Goal: Task Accomplishment & Management: Use online tool/utility

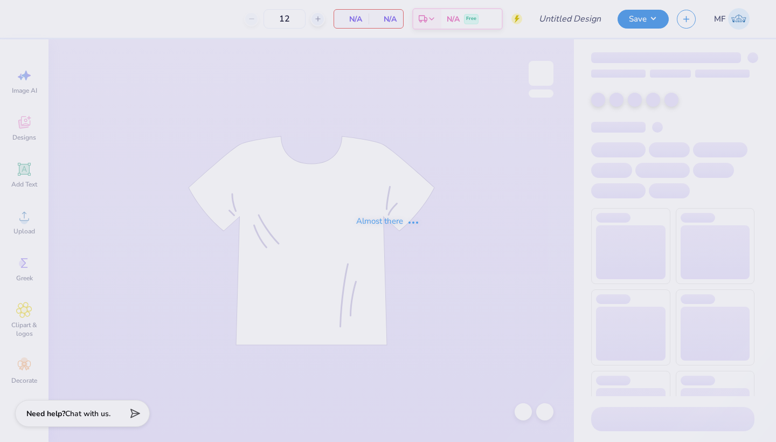
type input "three bears"
type input "30"
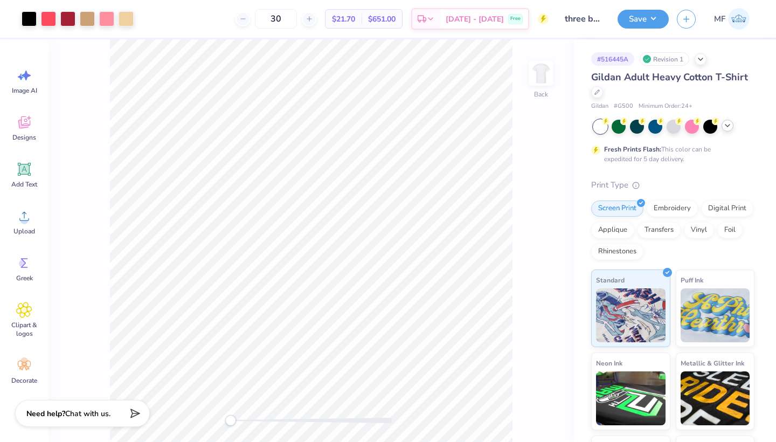
click at [725, 125] on icon at bounding box center [727, 125] width 9 height 9
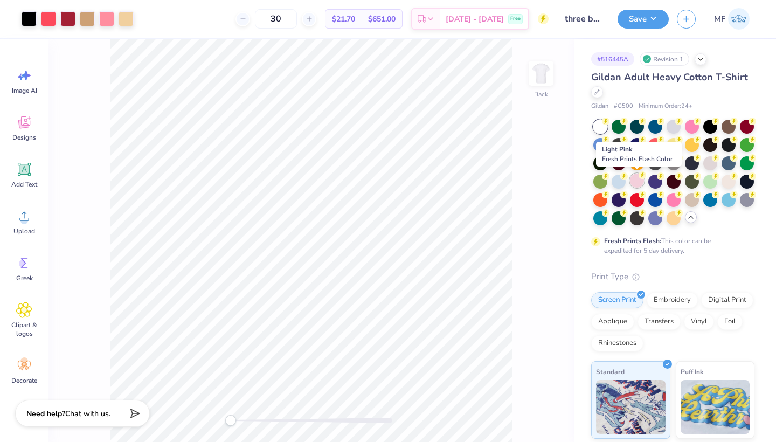
click at [635, 179] on div at bounding box center [637, 180] width 14 height 14
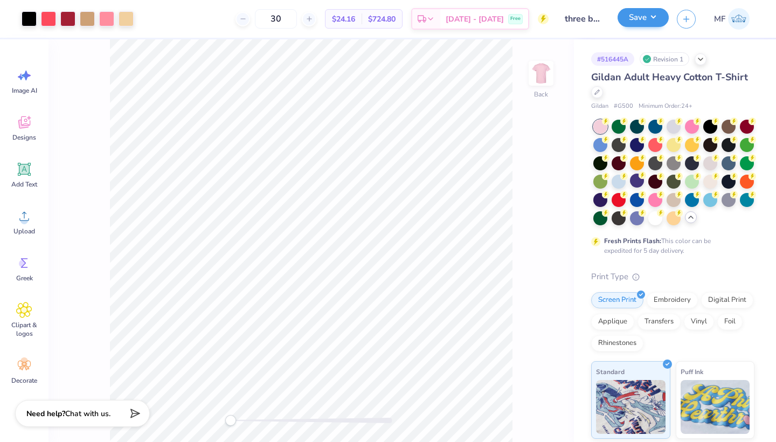
click at [646, 12] on button "Save" at bounding box center [642, 17] width 51 height 19
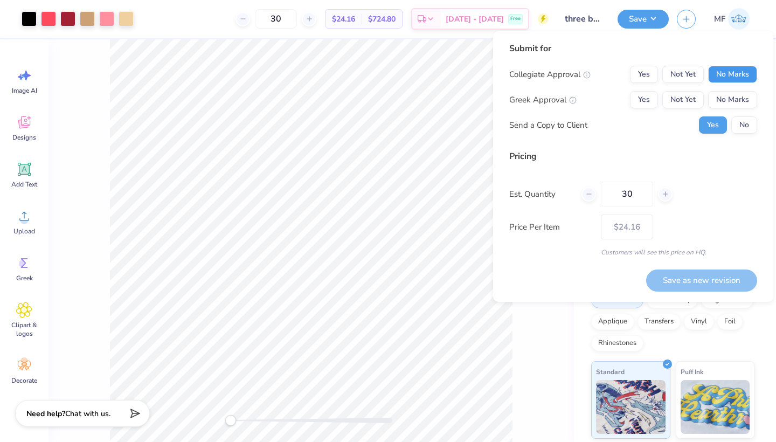
click at [726, 72] on button "No Marks" at bounding box center [732, 74] width 49 height 17
click at [637, 95] on button "Yes" at bounding box center [644, 99] width 28 height 17
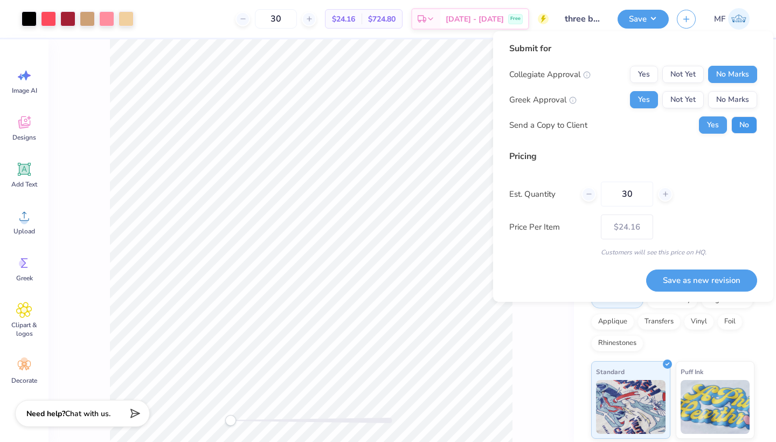
click at [744, 120] on button "No" at bounding box center [744, 124] width 26 height 17
click at [726, 277] on button "Save as new revision" at bounding box center [701, 280] width 111 height 22
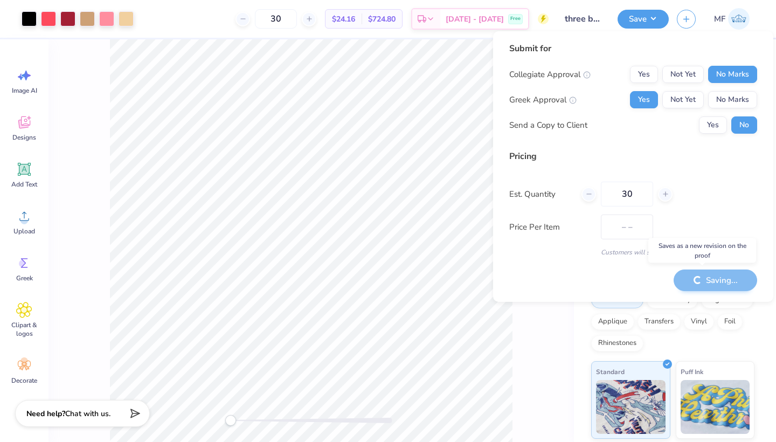
type input "$24.16"
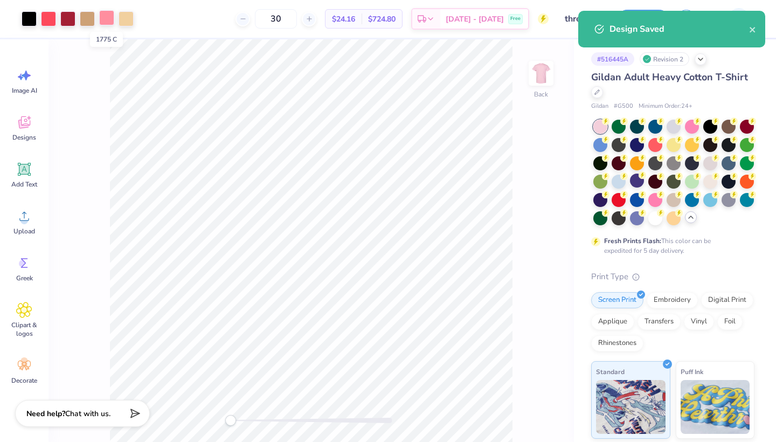
click at [106, 18] on div at bounding box center [106, 17] width 15 height 15
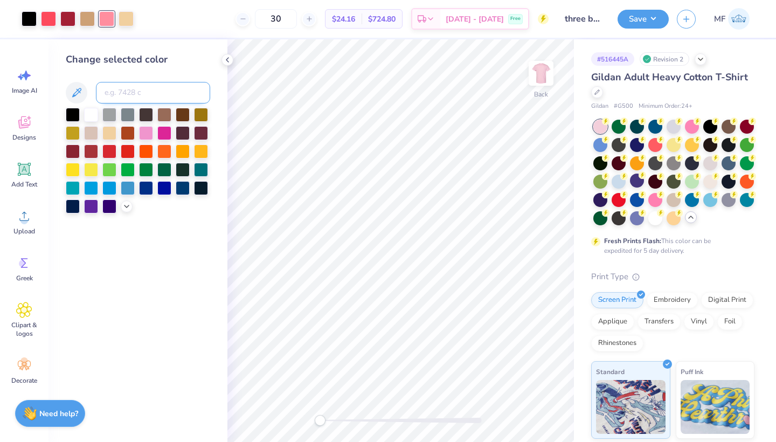
click at [126, 94] on input at bounding box center [153, 93] width 114 height 22
type input "1785"
click at [527, 411] on icon at bounding box center [522, 412] width 9 height 10
click at [106, 16] on div at bounding box center [106, 17] width 15 height 15
click at [126, 102] on input at bounding box center [153, 93] width 114 height 22
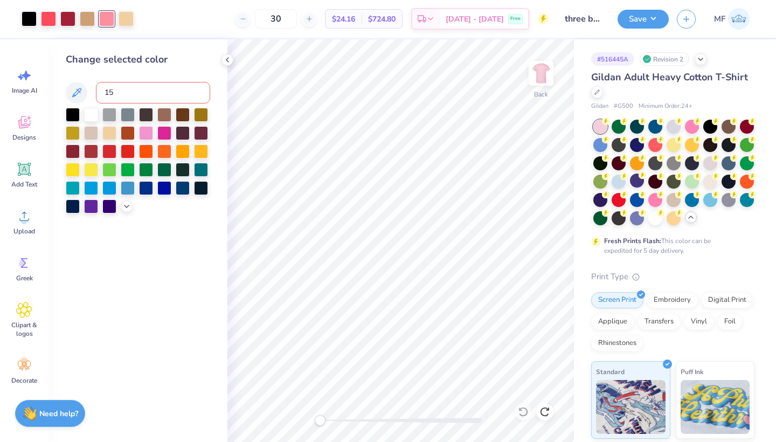
type input "155"
click at [517, 411] on div at bounding box center [522, 411] width 17 height 17
click at [54, 24] on div at bounding box center [48, 17] width 15 height 15
click at [125, 86] on input at bounding box center [153, 93] width 114 height 22
type input "1775"
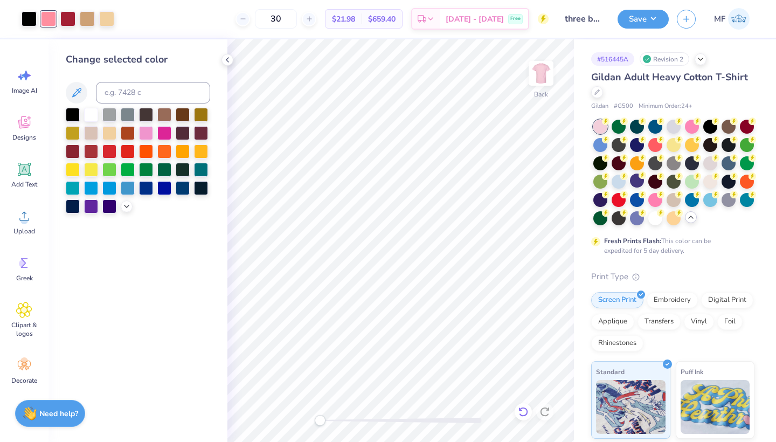
click at [528, 410] on icon at bounding box center [523, 411] width 11 height 11
click at [152, 94] on input at bounding box center [153, 93] width 114 height 22
type input "1785"
click at [649, 23] on button "Save" at bounding box center [642, 17] width 51 height 19
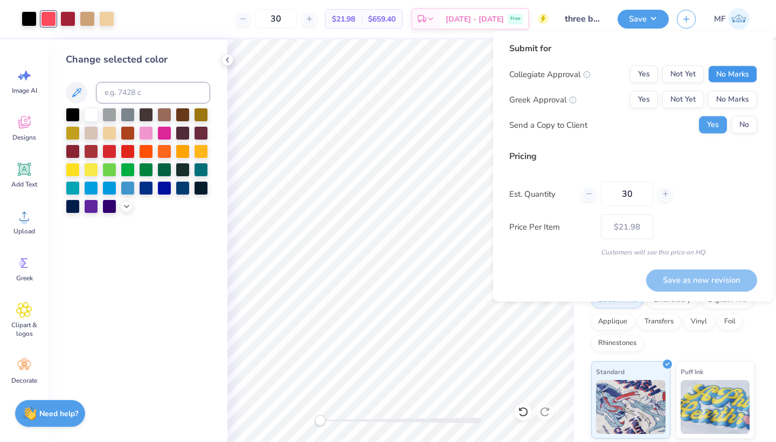
click at [734, 76] on button "No Marks" at bounding box center [732, 74] width 49 height 17
click at [653, 98] on button "Yes" at bounding box center [644, 99] width 28 height 17
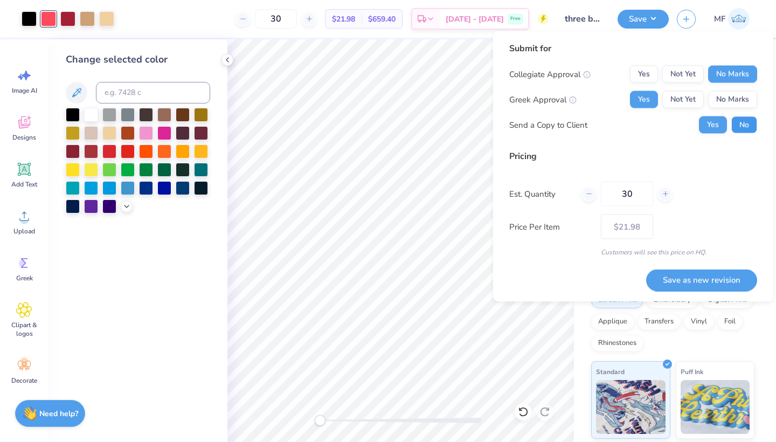
click at [753, 122] on button "No" at bounding box center [744, 124] width 26 height 17
click at [702, 284] on button "Save as new revision" at bounding box center [701, 280] width 111 height 22
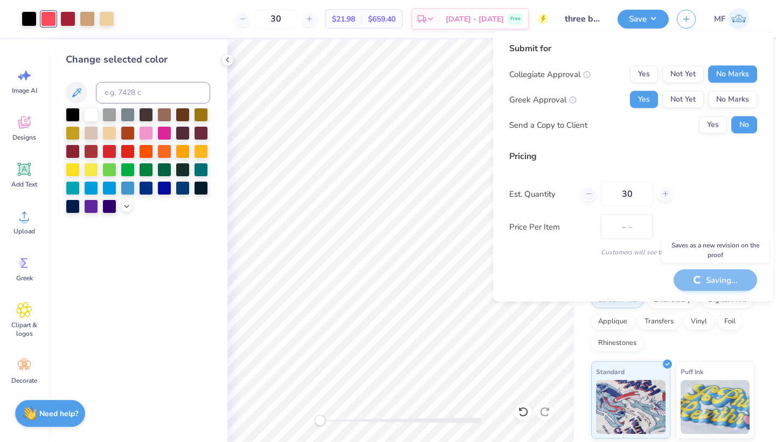
type input "$21.98"
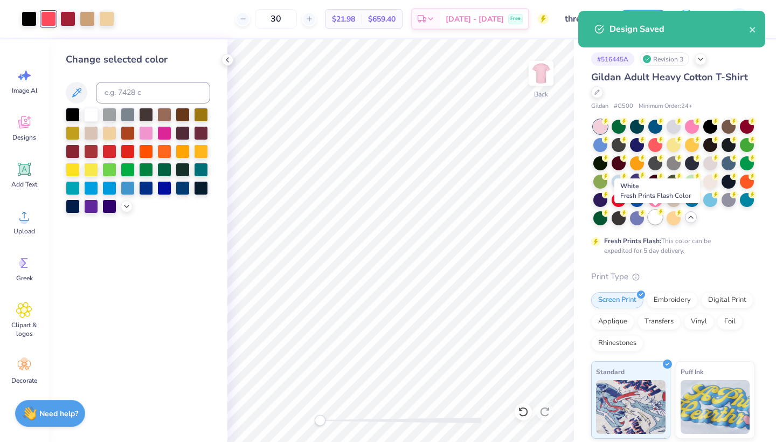
click at [651, 212] on div at bounding box center [655, 217] width 14 height 14
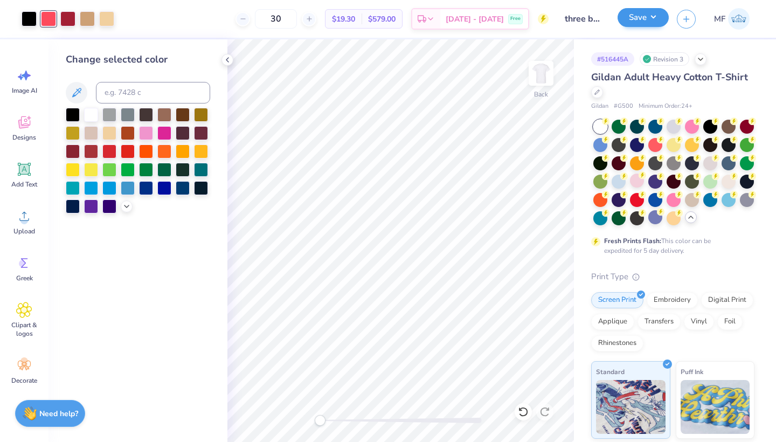
click at [653, 20] on button "Save" at bounding box center [642, 17] width 51 height 19
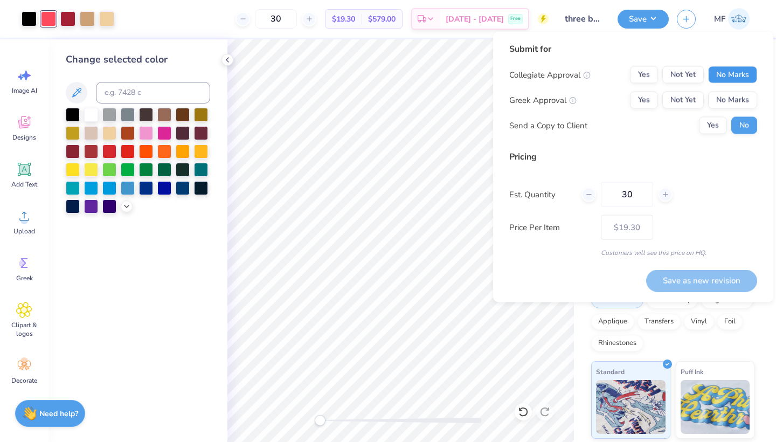
click at [722, 74] on button "No Marks" at bounding box center [732, 74] width 49 height 17
click at [639, 98] on button "Yes" at bounding box center [644, 100] width 28 height 17
click at [656, 281] on button "Save as new revision" at bounding box center [701, 280] width 111 height 22
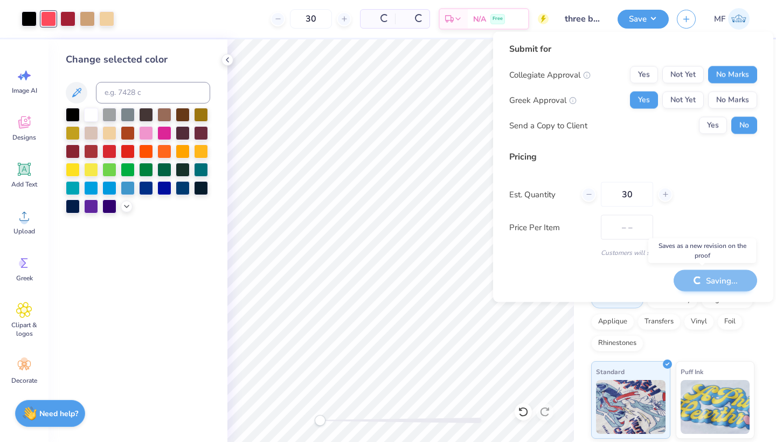
type input "$19.30"
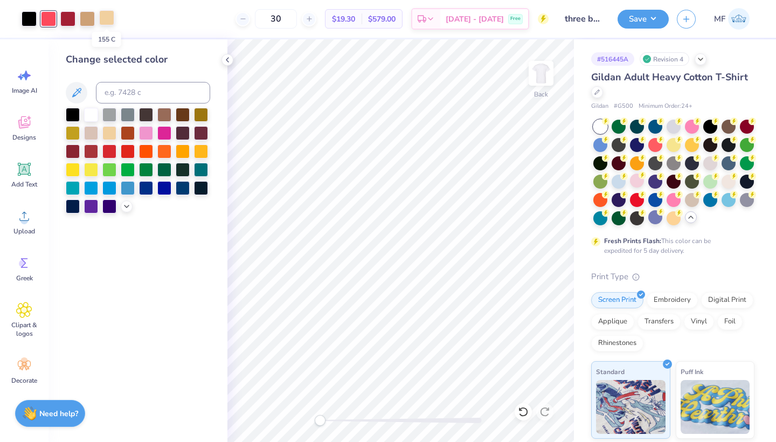
click at [104, 16] on div at bounding box center [106, 17] width 15 height 15
click at [135, 99] on input at bounding box center [153, 93] width 114 height 22
type input "728"
click at [523, 407] on icon at bounding box center [523, 411] width 11 height 11
click at [676, 128] on div at bounding box center [673, 126] width 14 height 14
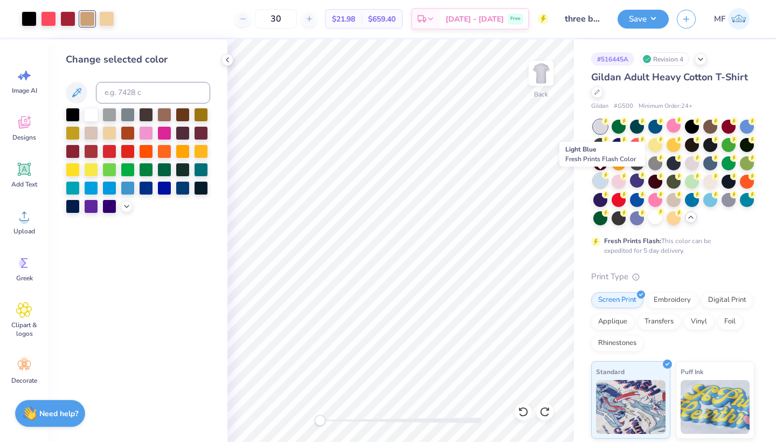
click at [602, 182] on div at bounding box center [600, 180] width 14 height 14
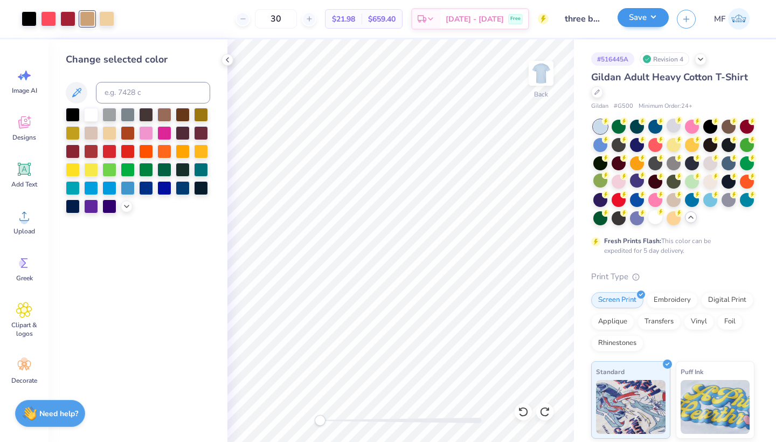
click at [647, 20] on button "Save" at bounding box center [642, 17] width 51 height 19
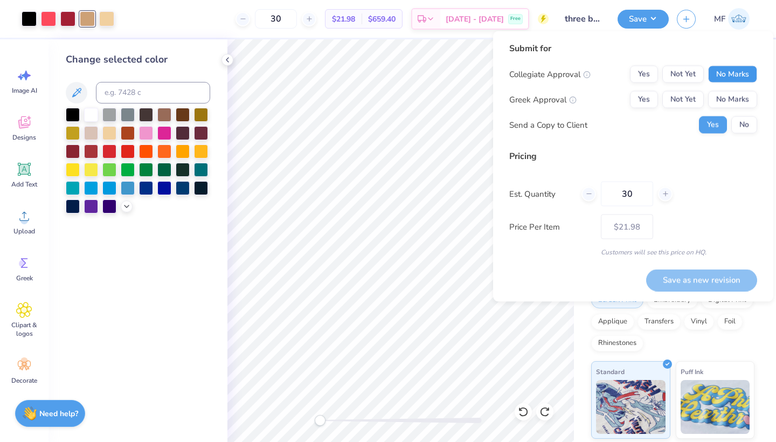
click at [721, 69] on button "No Marks" at bounding box center [732, 74] width 49 height 17
click at [635, 94] on button "Yes" at bounding box center [644, 99] width 28 height 17
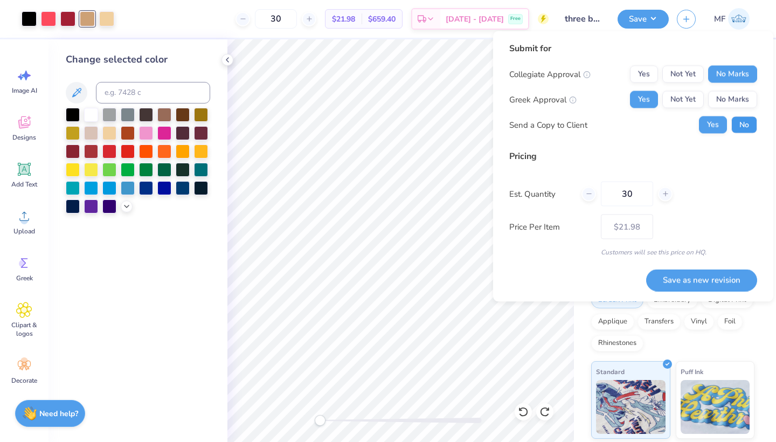
click at [755, 119] on button "No" at bounding box center [744, 124] width 26 height 17
click at [721, 278] on button "Save as new revision" at bounding box center [701, 280] width 111 height 22
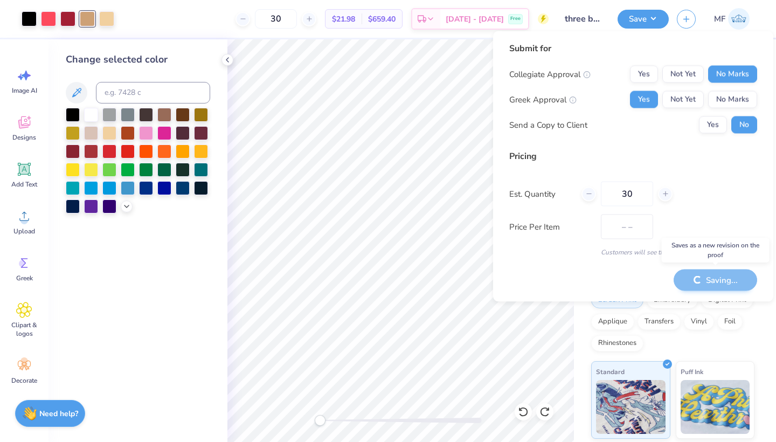
type input "$21.98"
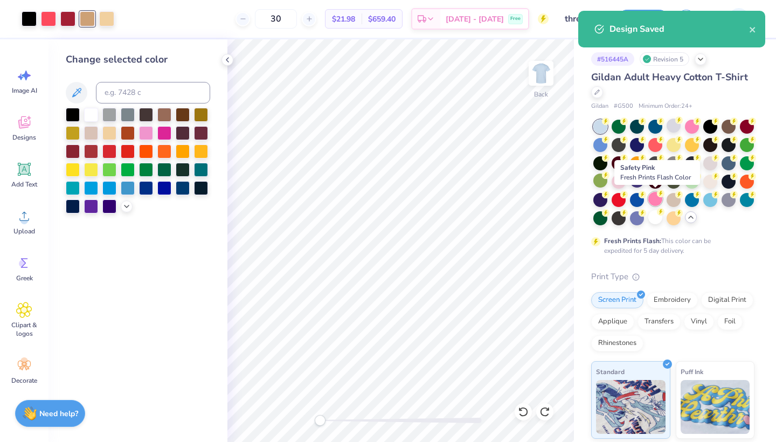
click at [656, 199] on div at bounding box center [655, 199] width 14 height 14
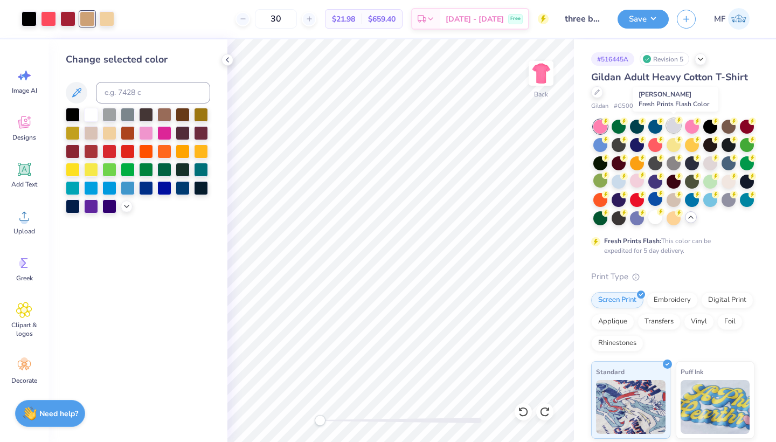
click at [666, 125] on div at bounding box center [673, 126] width 14 height 14
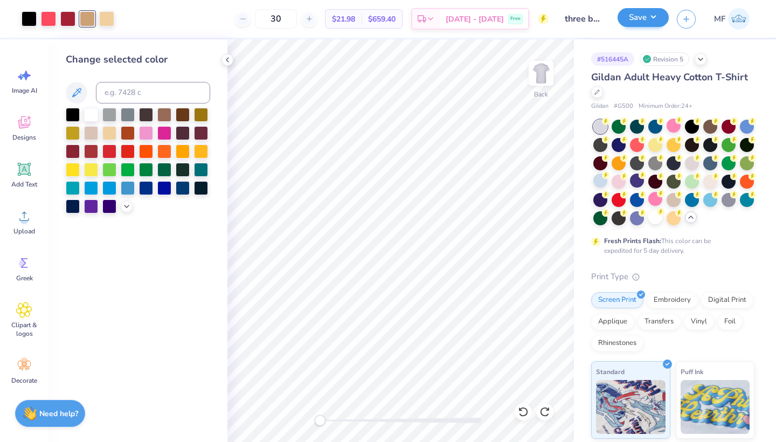
click at [646, 13] on button "Save" at bounding box center [642, 17] width 51 height 19
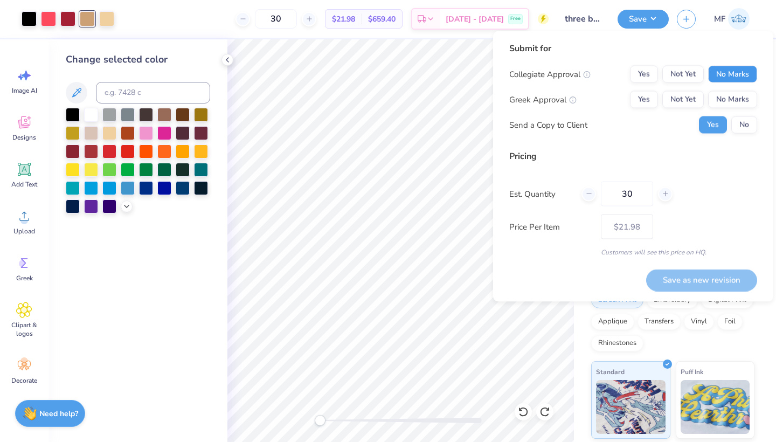
click at [733, 73] on button "No Marks" at bounding box center [732, 74] width 49 height 17
click at [637, 101] on button "Yes" at bounding box center [644, 99] width 28 height 17
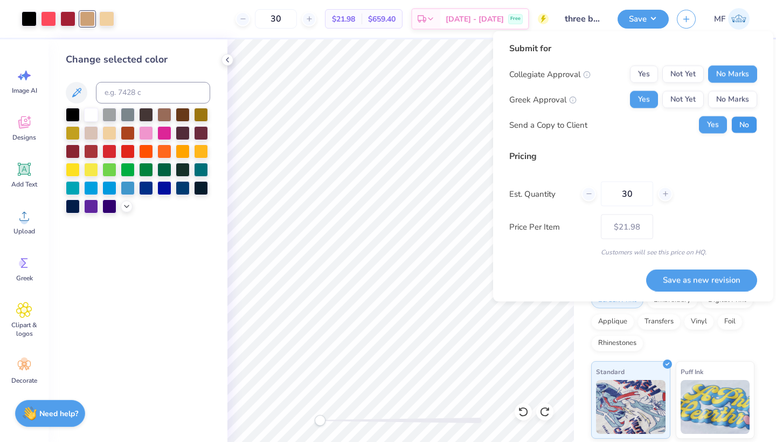
click at [739, 120] on button "No" at bounding box center [744, 124] width 26 height 17
click at [672, 279] on button "Save as new revision" at bounding box center [701, 280] width 111 height 22
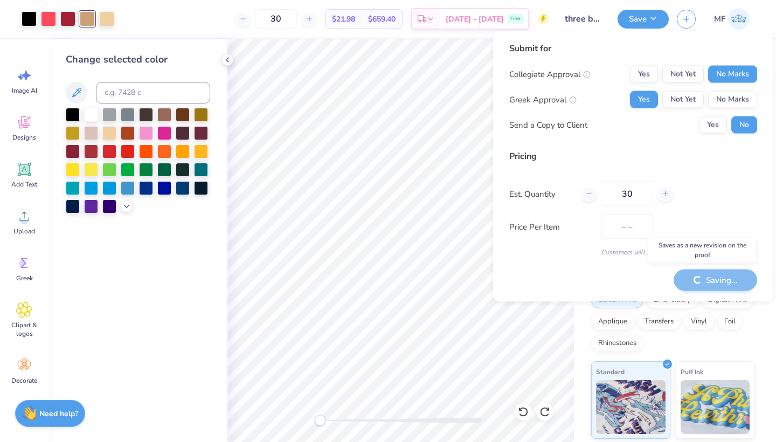
type input "$21.98"
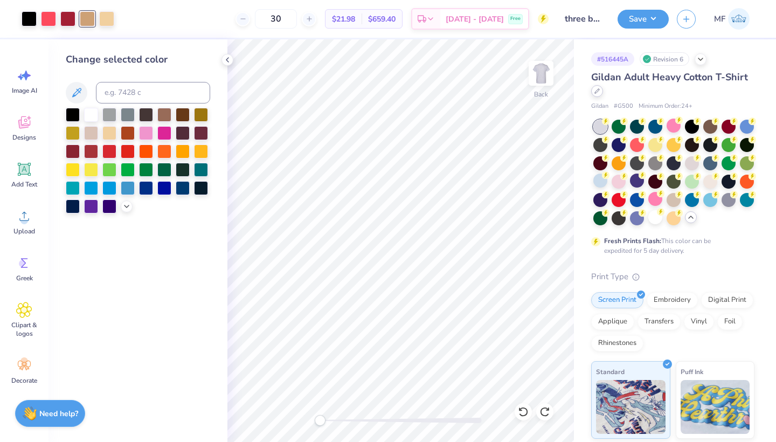
click at [597, 89] on icon at bounding box center [597, 91] width 4 height 4
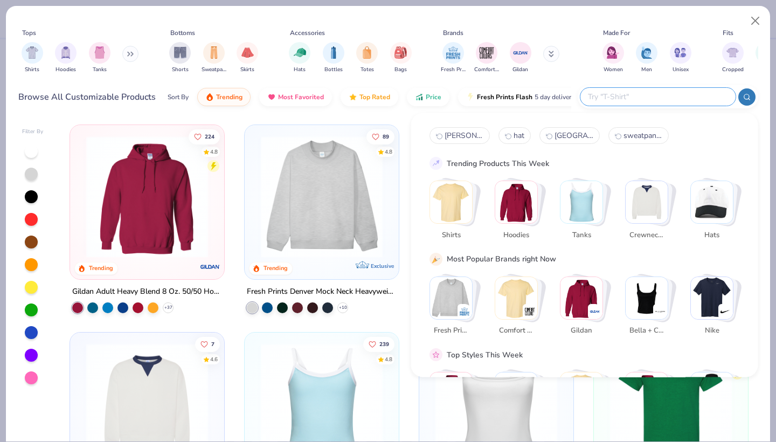
click at [673, 102] on input "text" at bounding box center [657, 96] width 141 height 12
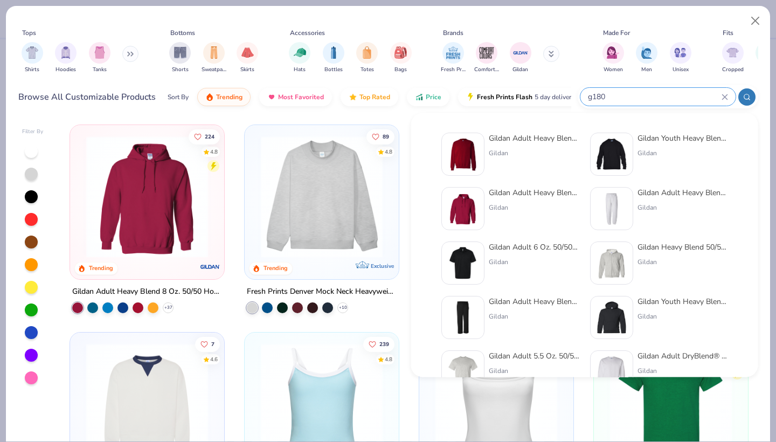
type input "g180"
click at [469, 156] on img at bounding box center [462, 153] width 33 height 33
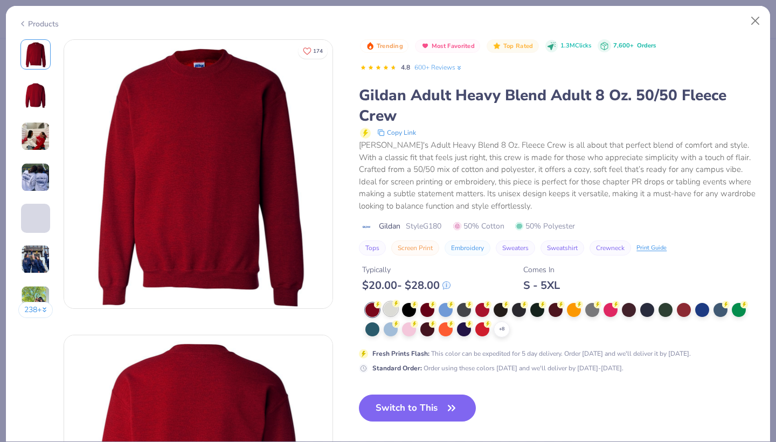
click at [393, 306] on div at bounding box center [391, 309] width 14 height 14
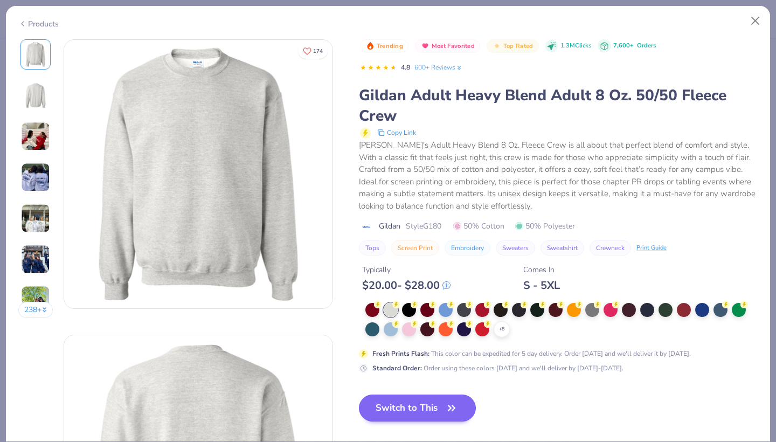
click at [452, 405] on icon "button" at bounding box center [451, 407] width 15 height 15
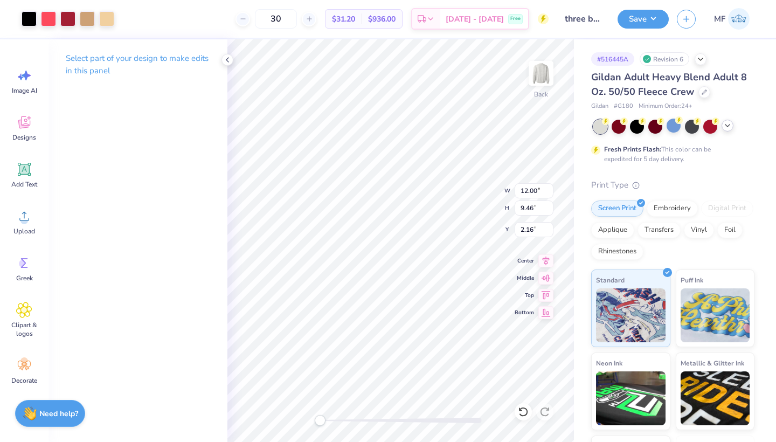
type input "3.00"
click at [642, 26] on button "Save" at bounding box center [642, 17] width 51 height 19
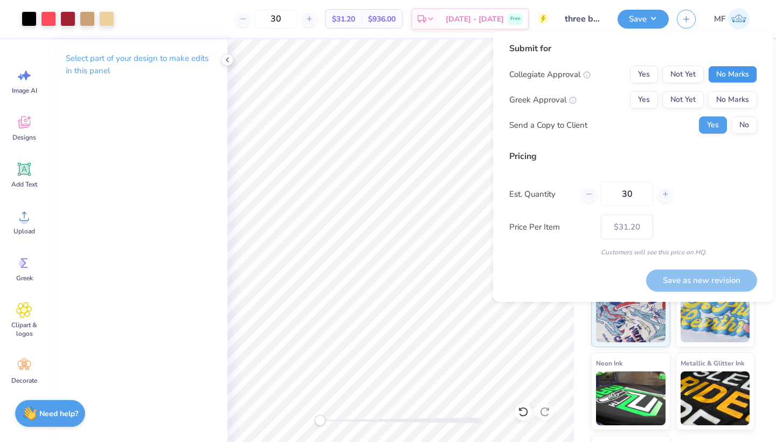
click at [716, 77] on button "No Marks" at bounding box center [732, 74] width 49 height 17
click at [638, 99] on button "Yes" at bounding box center [644, 99] width 28 height 17
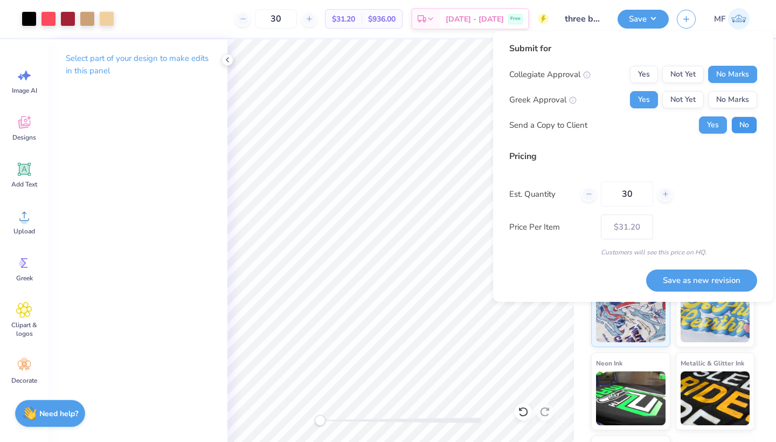
click at [737, 122] on button "No" at bounding box center [744, 124] width 26 height 17
click at [677, 284] on button "Save as new revision" at bounding box center [701, 280] width 111 height 22
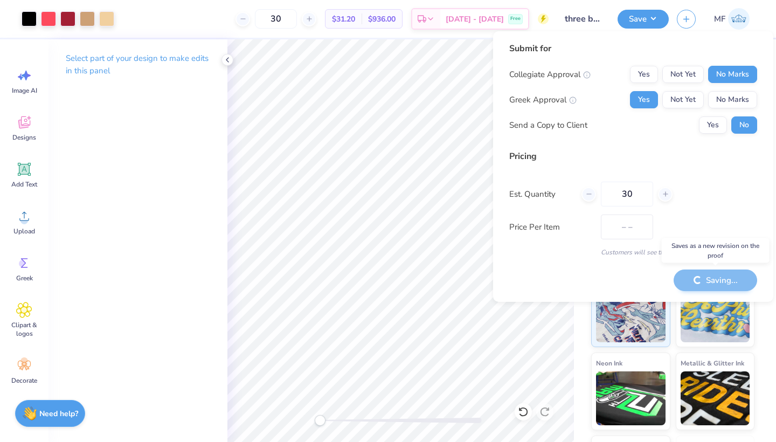
type input "$31.20"
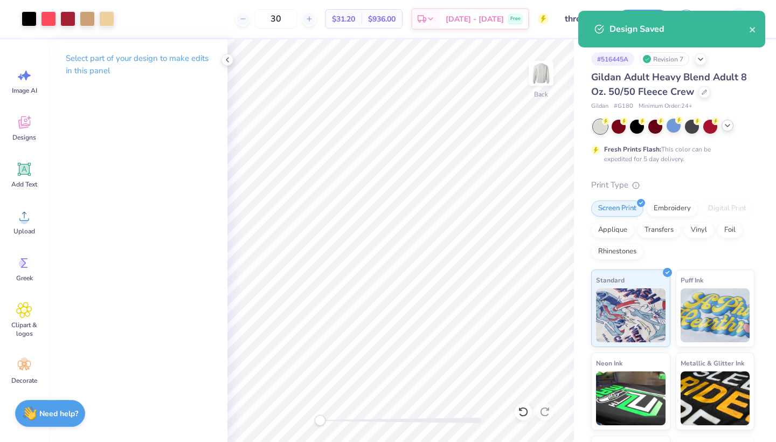
click at [730, 122] on icon at bounding box center [727, 125] width 9 height 9
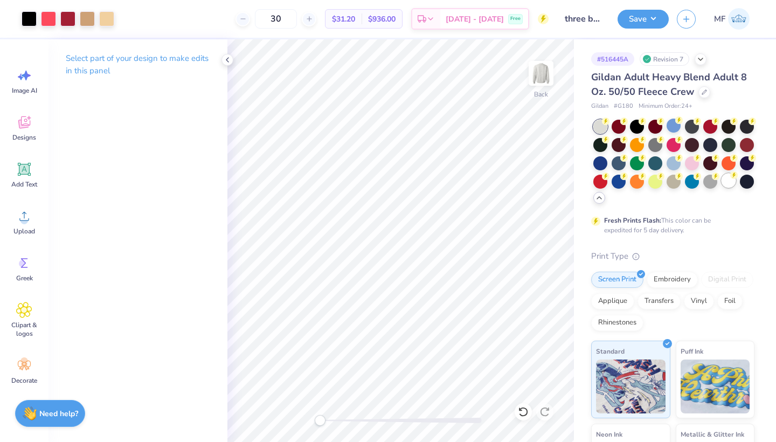
click at [734, 181] on div at bounding box center [728, 180] width 14 height 14
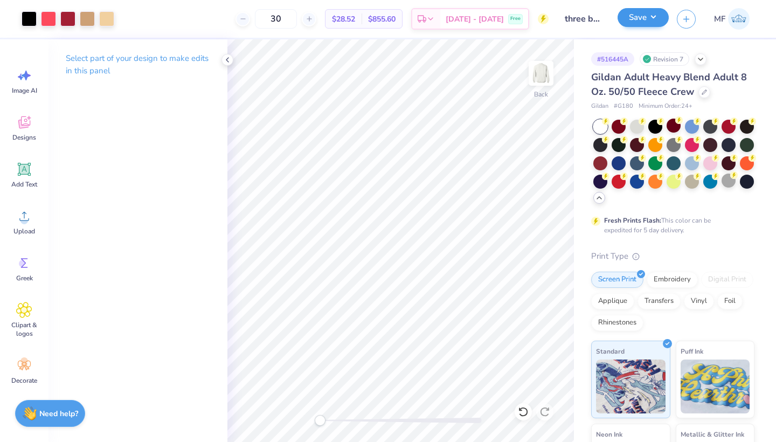
click at [641, 26] on button "Save" at bounding box center [642, 17] width 51 height 19
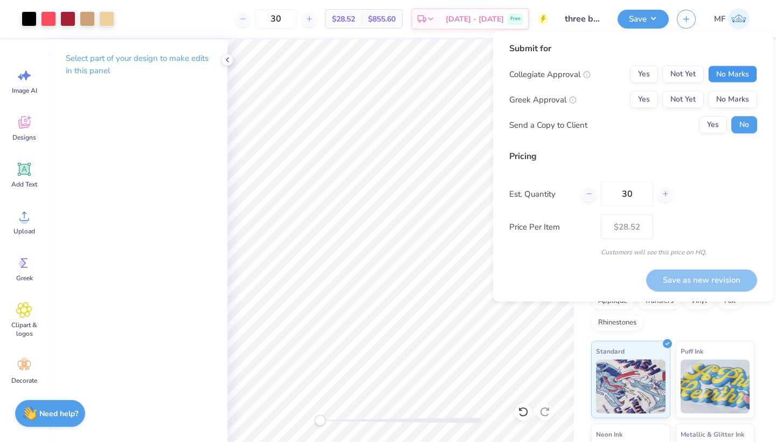
click at [719, 71] on button "No Marks" at bounding box center [732, 74] width 49 height 17
click at [651, 98] on button "Yes" at bounding box center [644, 99] width 28 height 17
click at [667, 277] on button "Save as new revision" at bounding box center [701, 280] width 111 height 22
type input "$28.52"
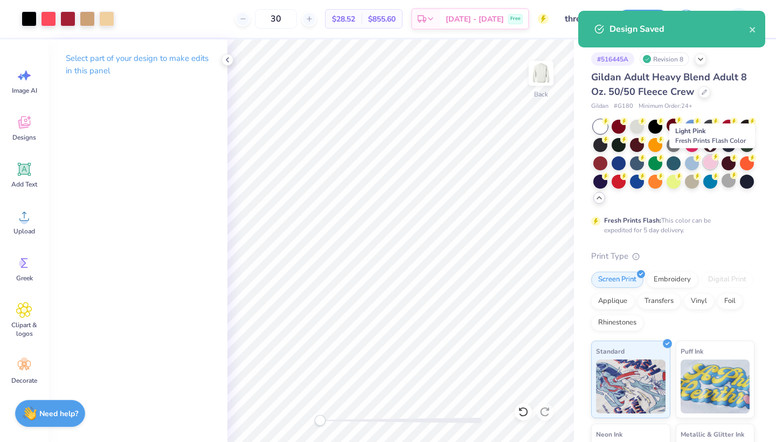
click at [708, 165] on div at bounding box center [710, 162] width 14 height 14
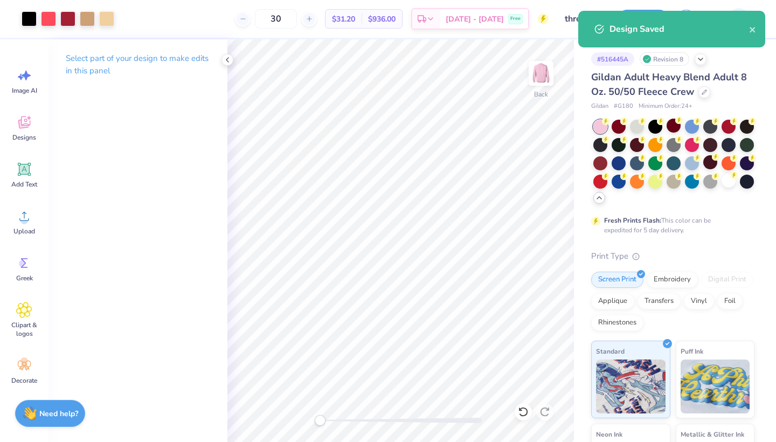
click at [652, 19] on div "Design Saved" at bounding box center [671, 29] width 187 height 37
click at [754, 28] on icon "close" at bounding box center [751, 29] width 5 height 5
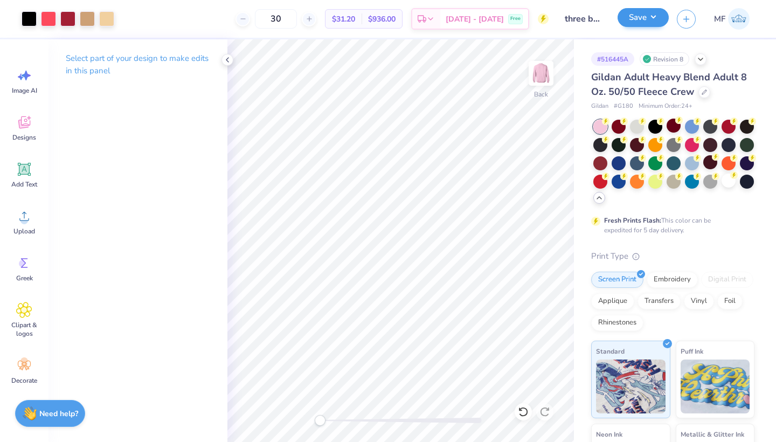
click at [645, 23] on button "Save" at bounding box center [642, 17] width 51 height 19
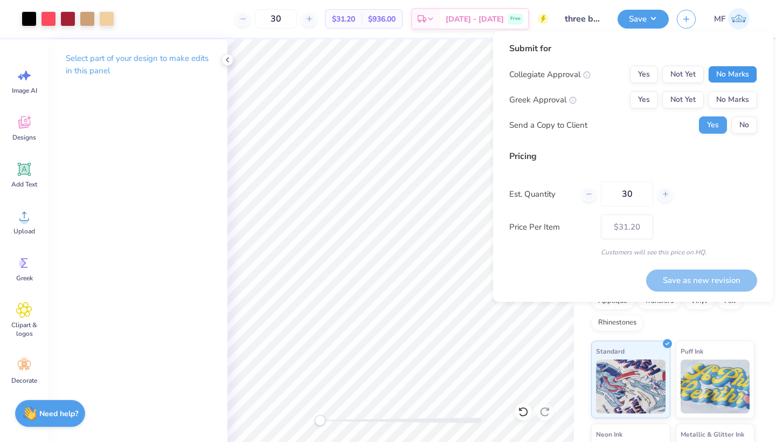
click at [722, 78] on button "No Marks" at bounding box center [732, 74] width 49 height 17
click at [642, 99] on button "Yes" at bounding box center [644, 99] width 28 height 17
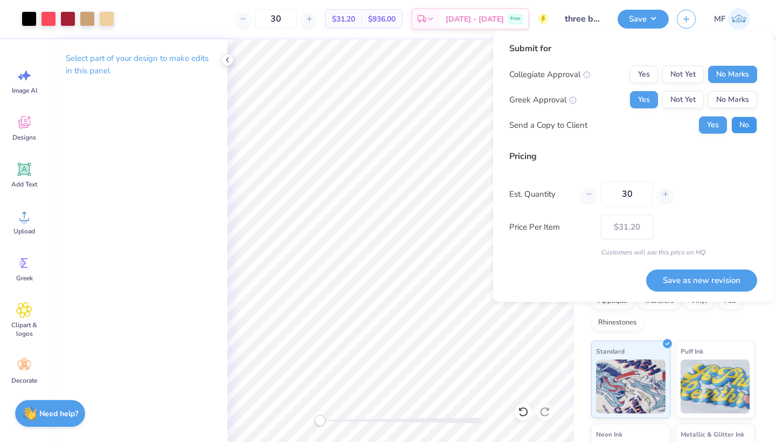
click at [739, 126] on button "No" at bounding box center [744, 124] width 26 height 17
click at [712, 284] on button "Save as new revision" at bounding box center [701, 280] width 111 height 22
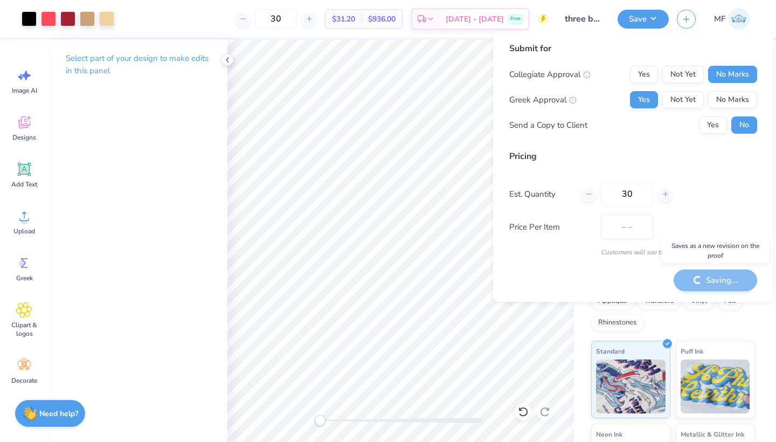
type input "$31.20"
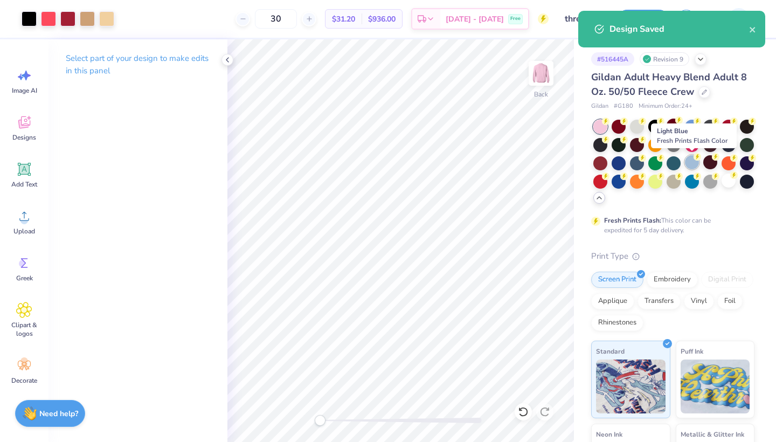
click at [695, 162] on div at bounding box center [692, 162] width 14 height 14
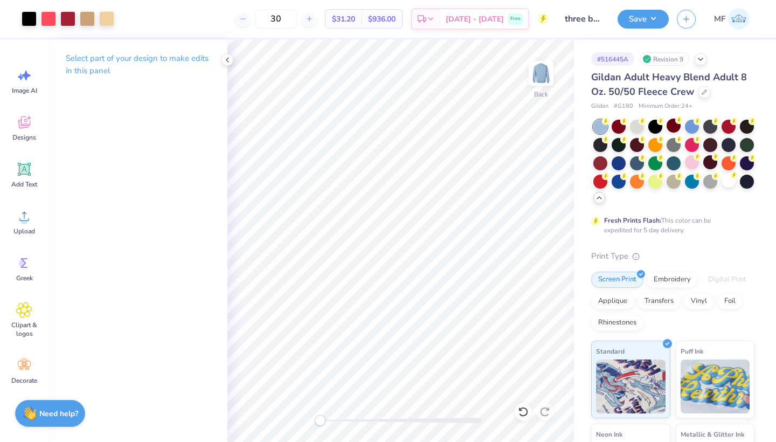
click at [652, 22] on div "Art colors 30 $31.20 Per Item $936.00 Total Est. Delivery [DATE] - [DATE] Free …" at bounding box center [388, 221] width 776 height 442
click at [642, 12] on button "Save" at bounding box center [642, 17] width 51 height 19
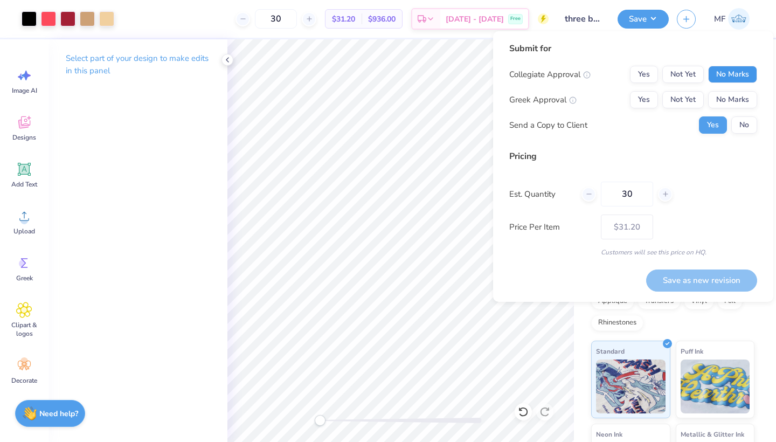
click at [722, 69] on button "No Marks" at bounding box center [732, 74] width 49 height 17
click at [650, 91] on button "Yes" at bounding box center [644, 99] width 28 height 17
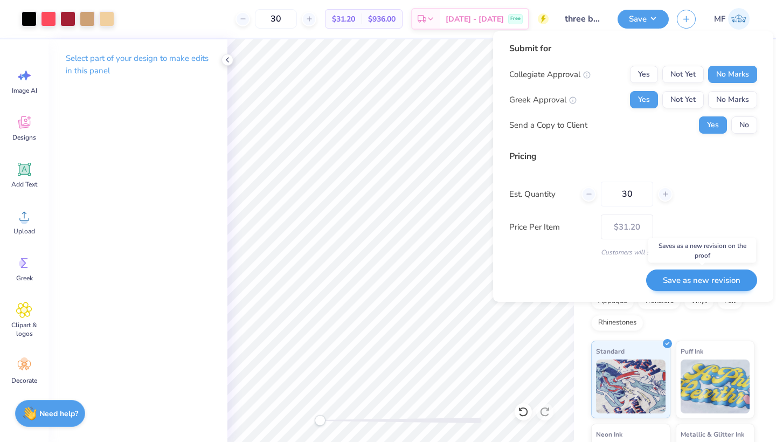
click at [663, 281] on button "Save as new revision" at bounding box center [701, 280] width 111 height 22
type input "$31.20"
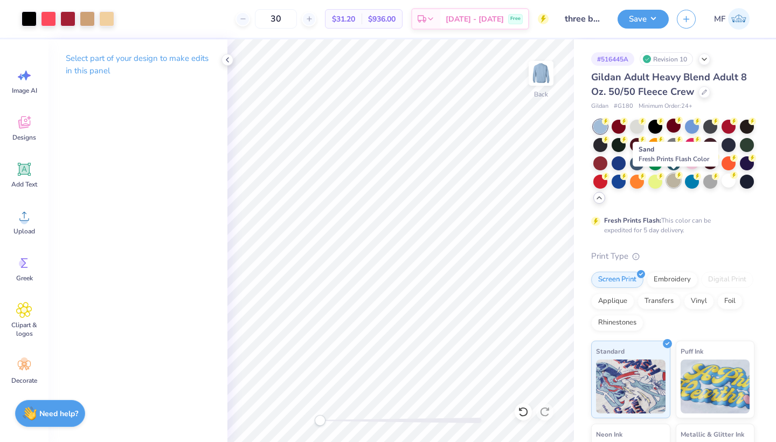
click at [676, 182] on div at bounding box center [673, 180] width 14 height 14
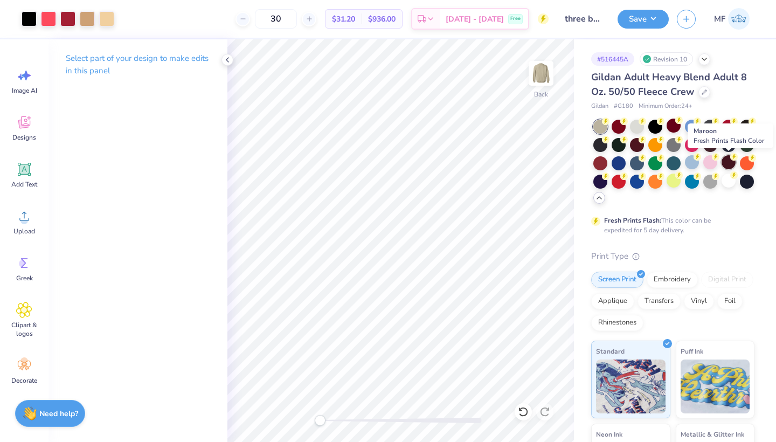
click at [727, 160] on div at bounding box center [728, 162] width 14 height 14
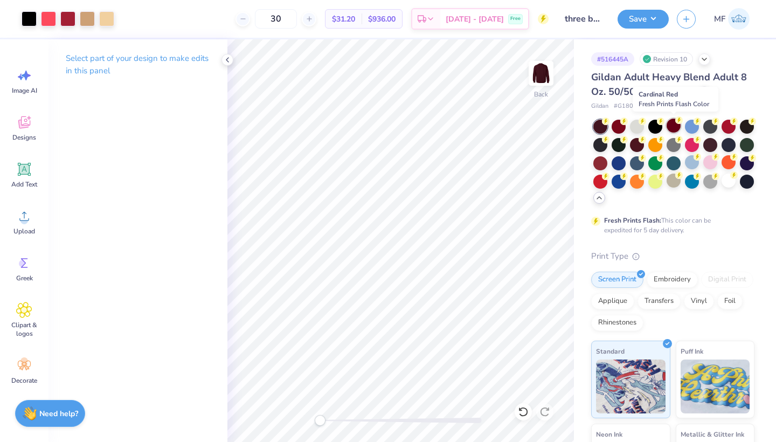
click at [679, 126] on div at bounding box center [673, 126] width 14 height 14
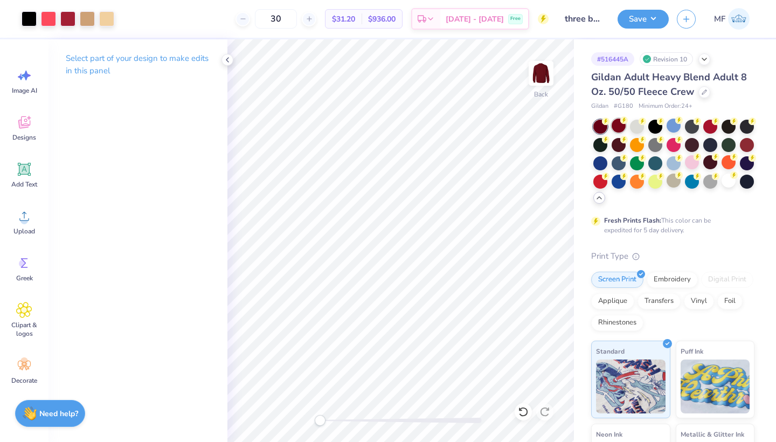
click at [616, 128] on div at bounding box center [618, 126] width 14 height 14
click at [702, 86] on div at bounding box center [704, 91] width 12 height 12
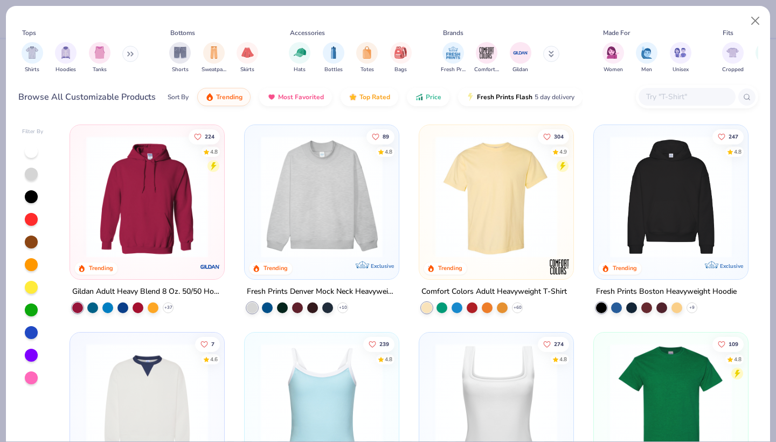
click at [173, 204] on img at bounding box center [147, 197] width 133 height 122
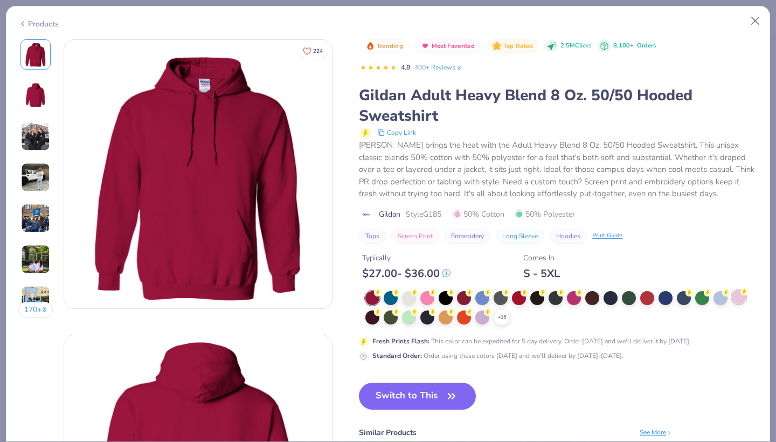
click at [736, 295] on div at bounding box center [739, 297] width 14 height 14
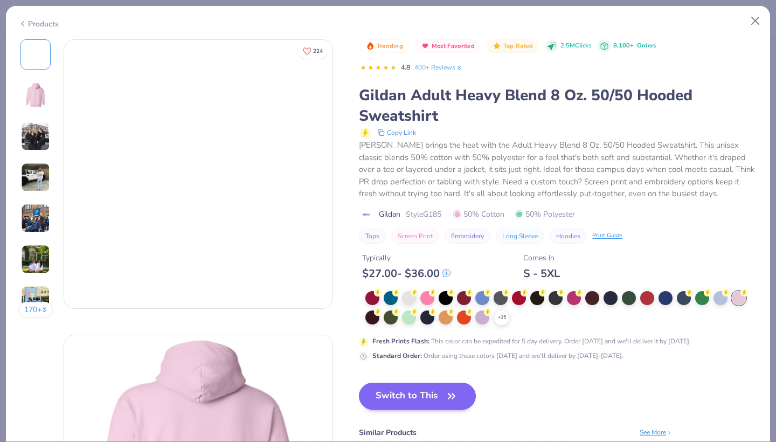
click at [399, 382] on button "Switch to This" at bounding box center [417, 395] width 117 height 27
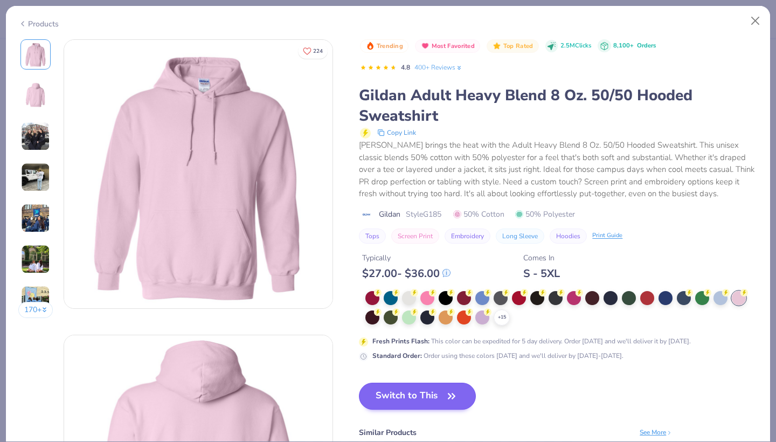
click at [411, 393] on button "Switch to This" at bounding box center [417, 395] width 117 height 27
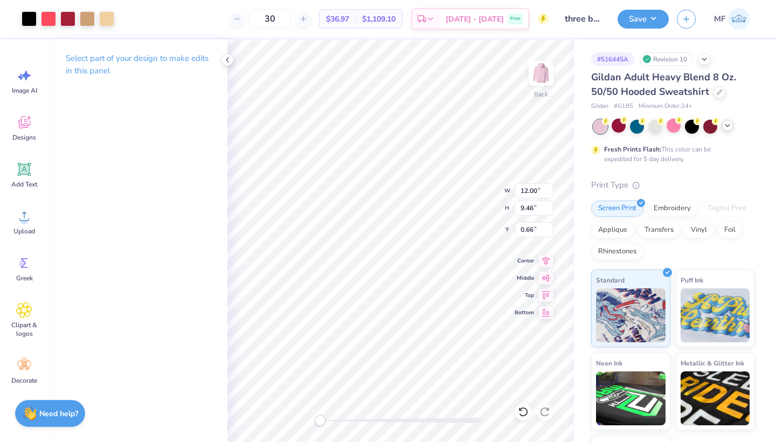
type input "3.00"
click at [632, 18] on button "Save" at bounding box center [642, 17] width 51 height 19
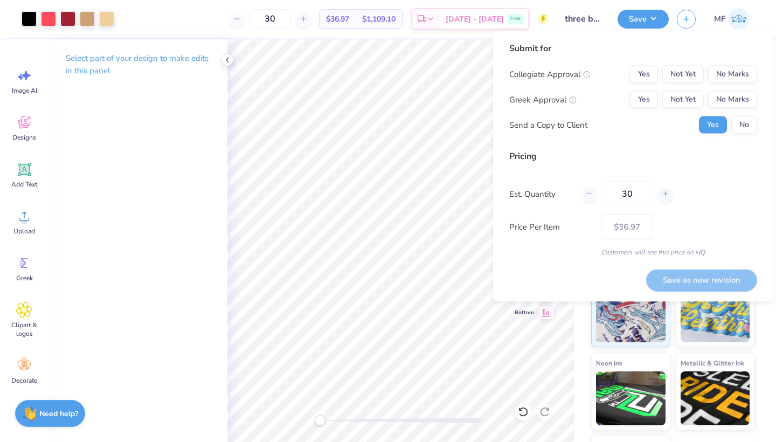
click at [720, 85] on div "Collegiate Approval Yes Not Yet No Marks Greek Approval Yes Not Yet No Marks Se…" at bounding box center [633, 100] width 248 height 68
click at [720, 81] on button "No Marks" at bounding box center [732, 74] width 49 height 17
click at [652, 97] on button "Yes" at bounding box center [644, 99] width 28 height 17
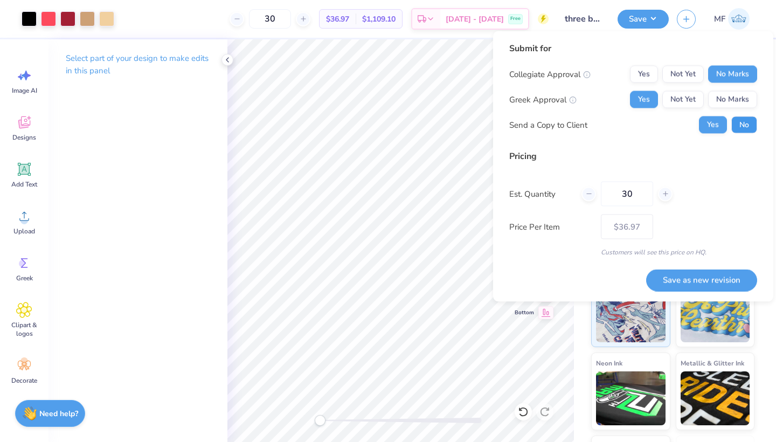
click at [742, 124] on button "No" at bounding box center [744, 124] width 26 height 17
click at [695, 275] on button "Save as new revision" at bounding box center [701, 280] width 111 height 22
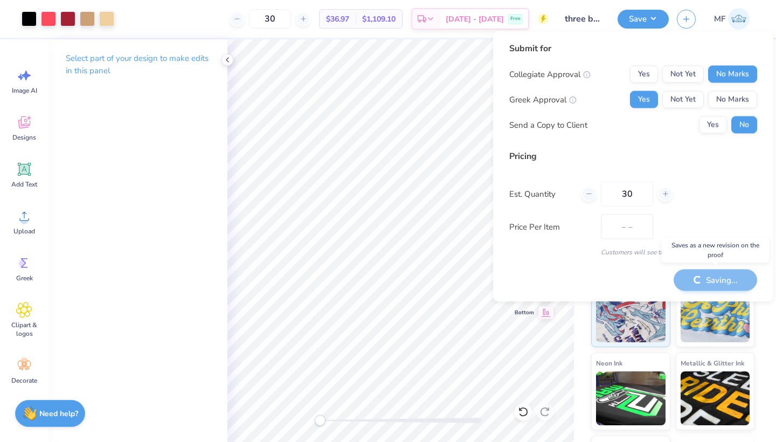
type input "$36.97"
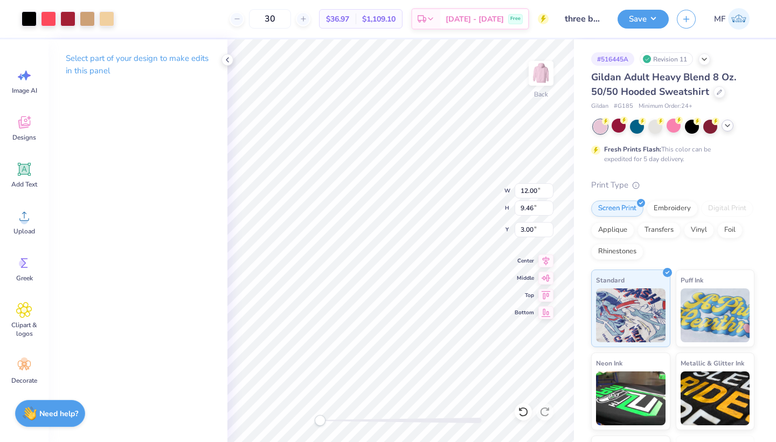
click at [729, 126] on icon at bounding box center [727, 125] width 9 height 9
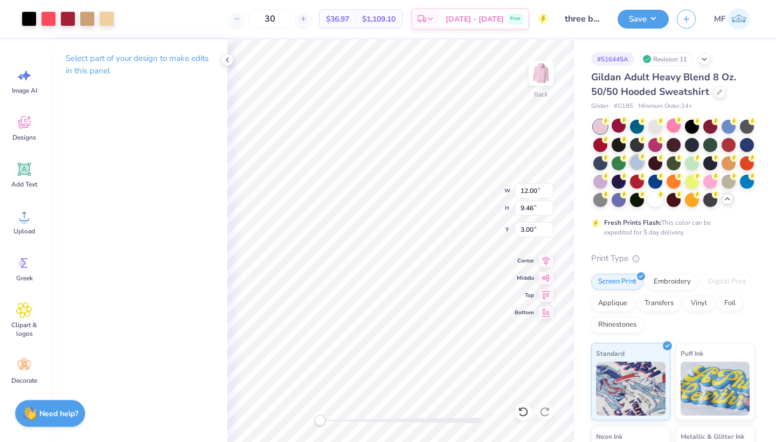
click at [642, 164] on div at bounding box center [637, 162] width 14 height 14
click at [644, 17] on button "Save" at bounding box center [642, 17] width 51 height 19
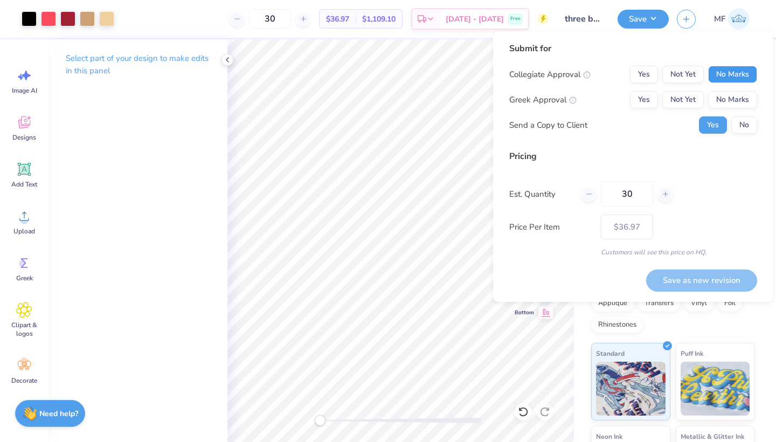
click at [738, 74] on button "No Marks" at bounding box center [732, 74] width 49 height 17
click at [646, 95] on button "Yes" at bounding box center [644, 99] width 28 height 17
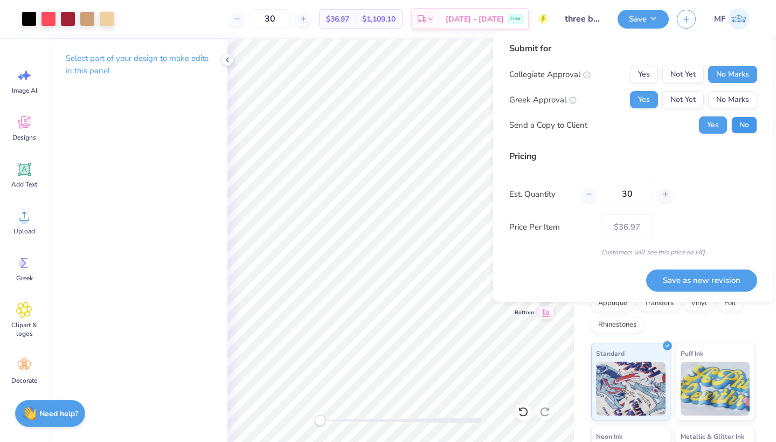
click at [733, 124] on button "No" at bounding box center [744, 124] width 26 height 17
click at [697, 283] on button "Save as new revision" at bounding box center [701, 280] width 111 height 22
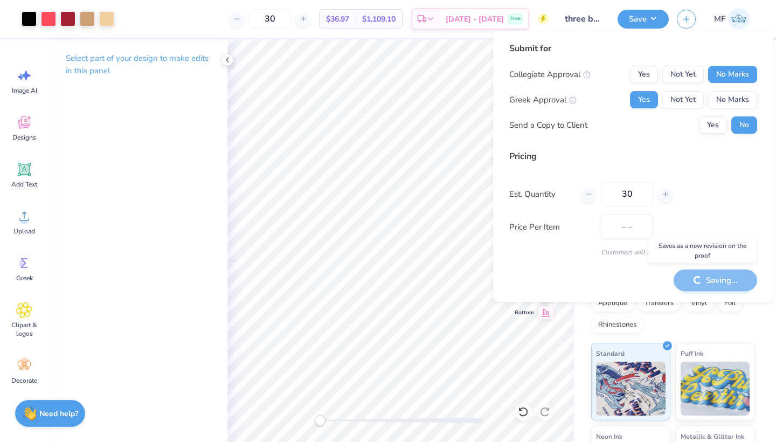
type input "$36.97"
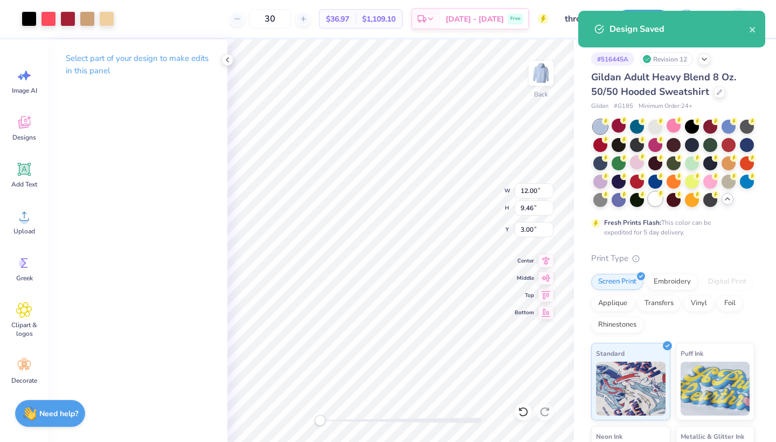
click at [651, 194] on div at bounding box center [655, 199] width 14 height 14
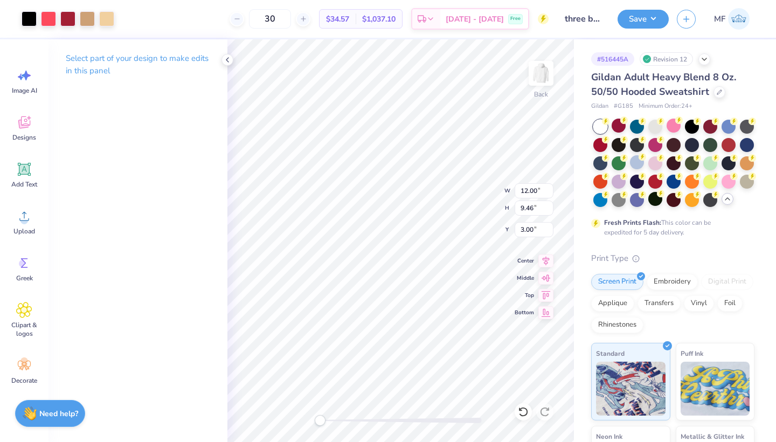
click at [643, 13] on div "Design Saved" at bounding box center [671, 11] width 191 height 4
click at [644, 24] on button "Save" at bounding box center [642, 17] width 51 height 19
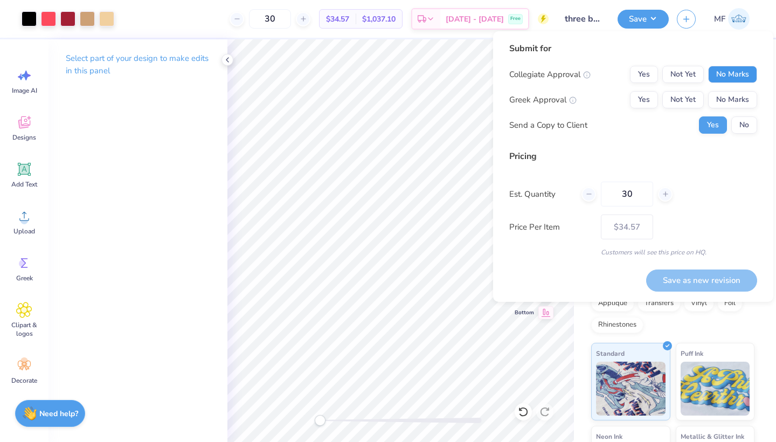
click at [727, 78] on button "No Marks" at bounding box center [732, 74] width 49 height 17
click at [652, 93] on button "Yes" at bounding box center [644, 99] width 28 height 17
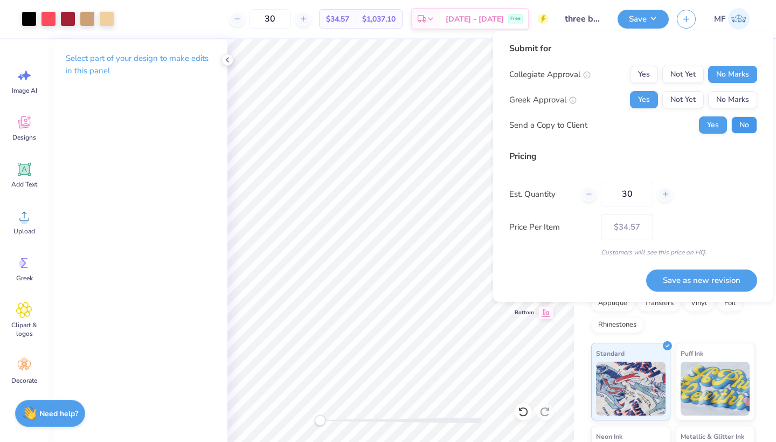
click at [735, 125] on button "No" at bounding box center [744, 124] width 26 height 17
click at [692, 285] on button "Save as new revision" at bounding box center [701, 280] width 111 height 22
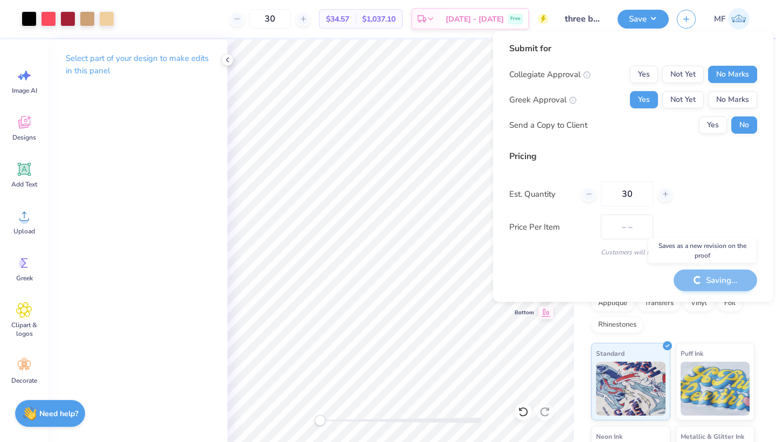
type input "$34.57"
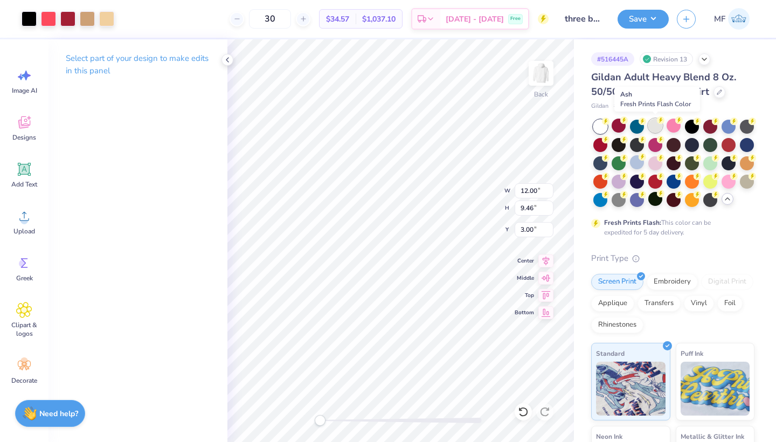
click at [654, 123] on div at bounding box center [655, 126] width 14 height 14
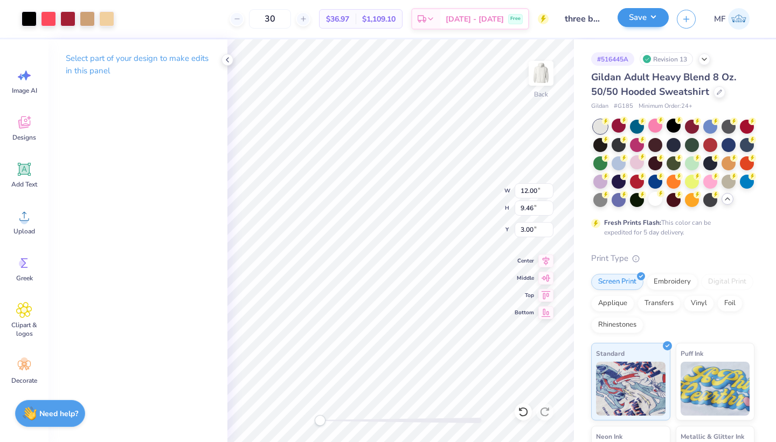
click at [634, 18] on button "Save" at bounding box center [642, 17] width 51 height 19
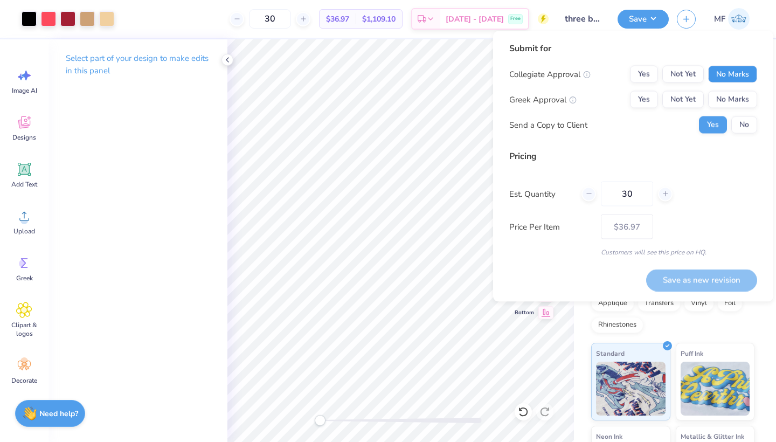
click at [724, 70] on button "No Marks" at bounding box center [732, 74] width 49 height 17
click at [639, 96] on button "Yes" at bounding box center [644, 99] width 28 height 17
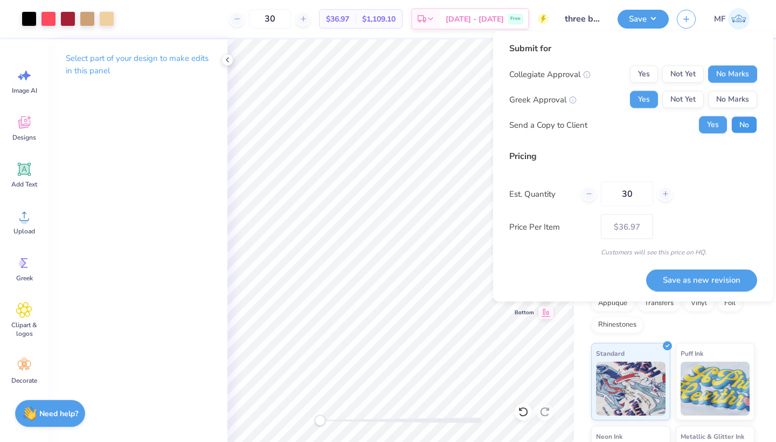
click at [739, 126] on button "No" at bounding box center [744, 124] width 26 height 17
click at [672, 280] on button "Save as new revision" at bounding box center [701, 280] width 111 height 22
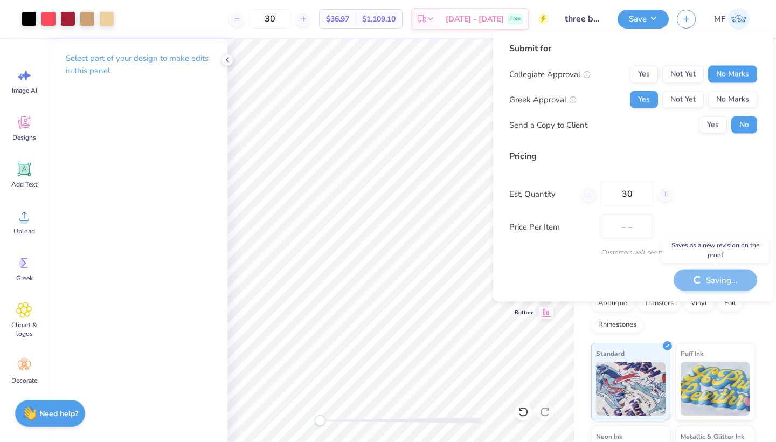
type input "$36.97"
